Goal: Navigation & Orientation: Find specific page/section

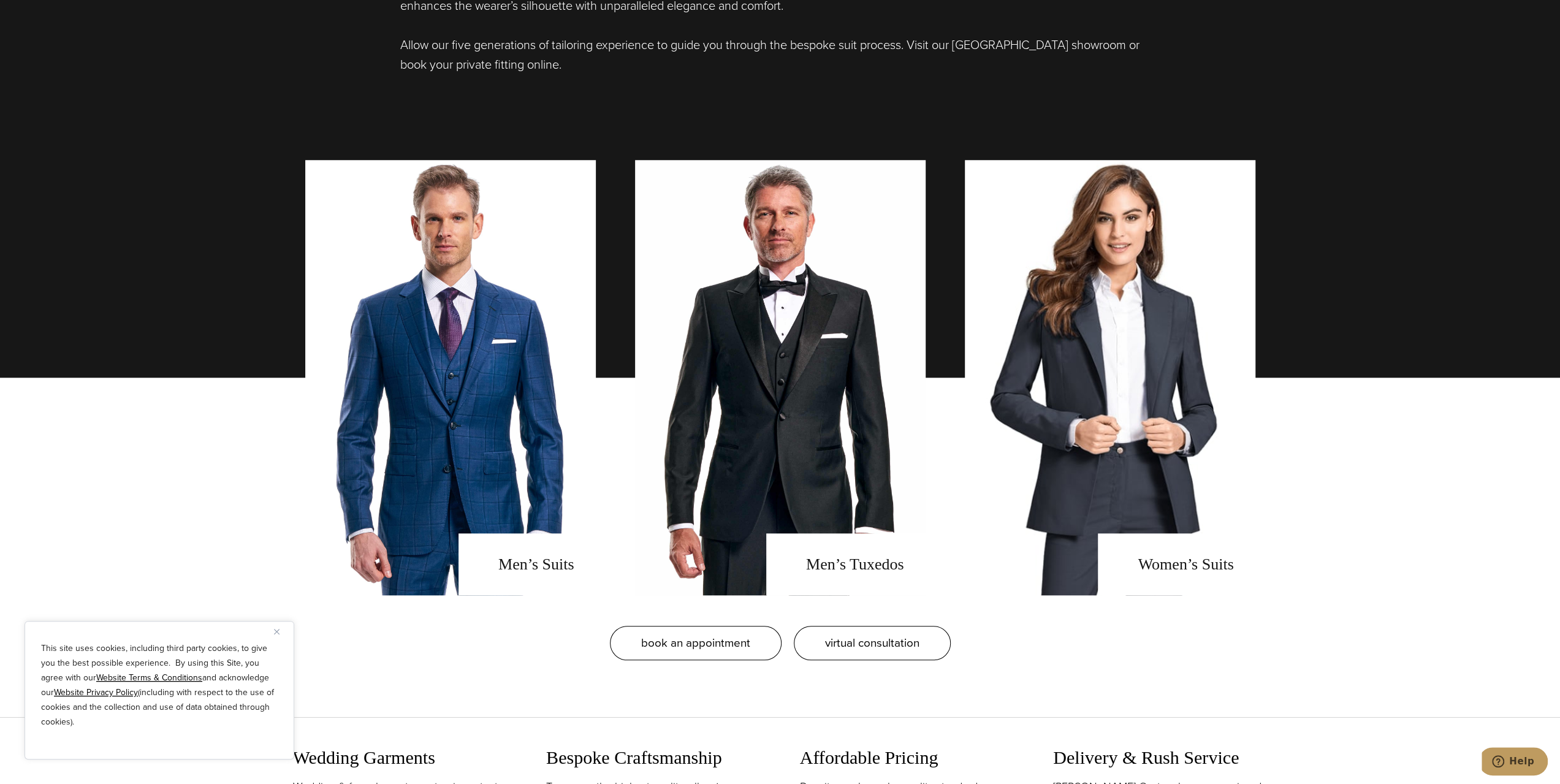
scroll to position [1042, 0]
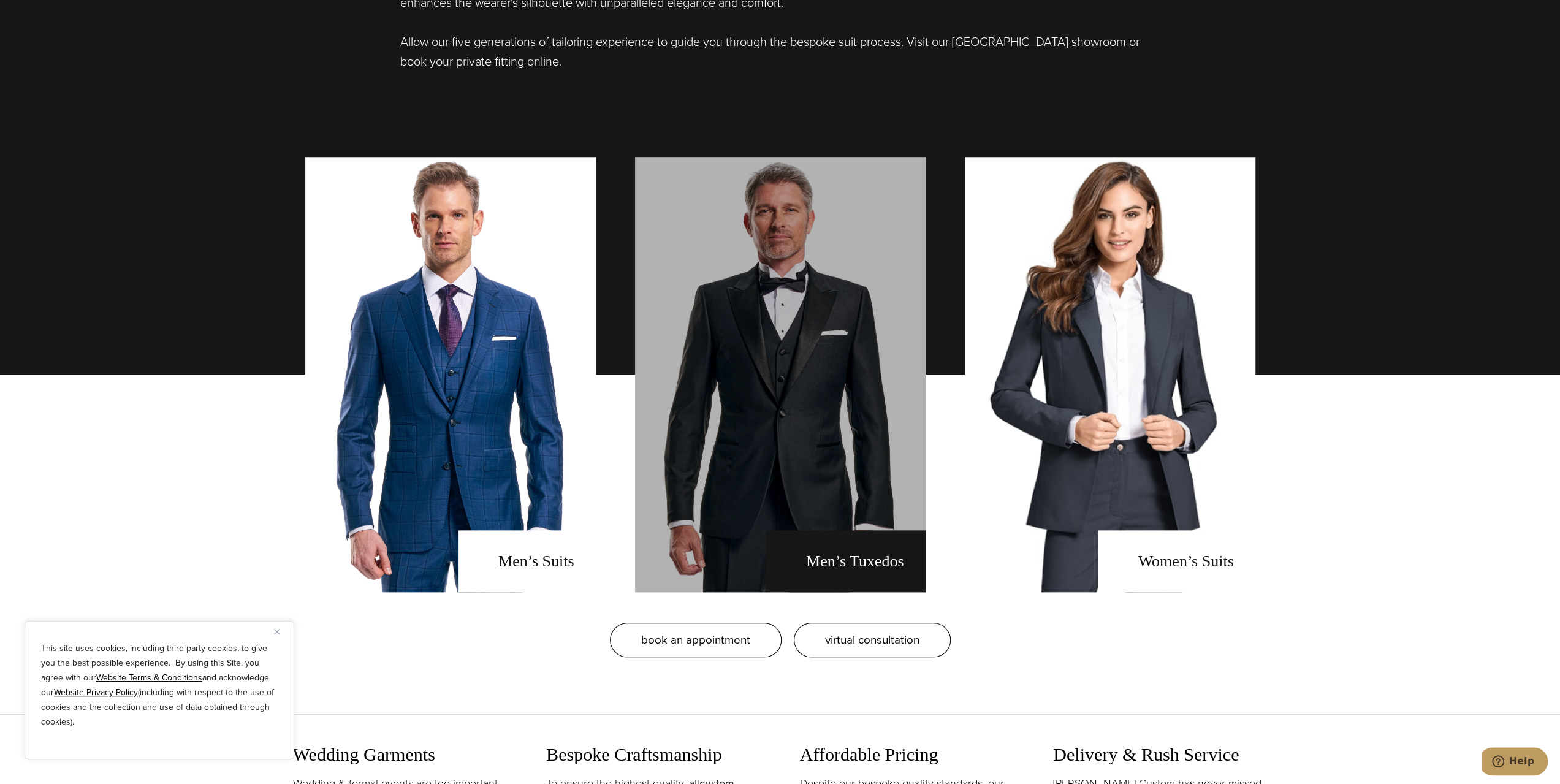
click at [830, 475] on link "men's tuxedos" at bounding box center [780, 374] width 290 height 435
